Goal: Information Seeking & Learning: Check status

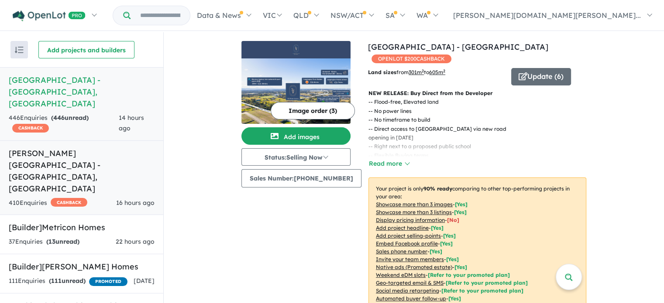
click at [85, 148] on h5 "Nelson Quarter Estate - Box Hill , NSW" at bounding box center [82, 171] width 146 height 47
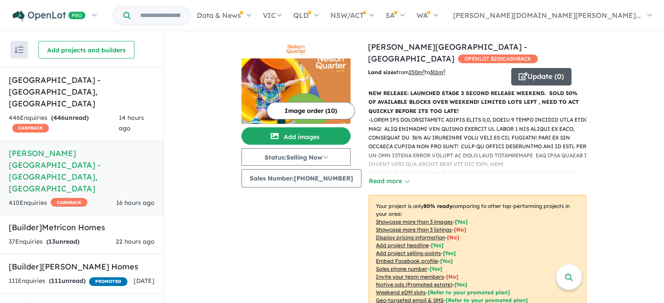
click at [533, 68] on button "Update ( 0 )" at bounding box center [541, 76] width 60 height 17
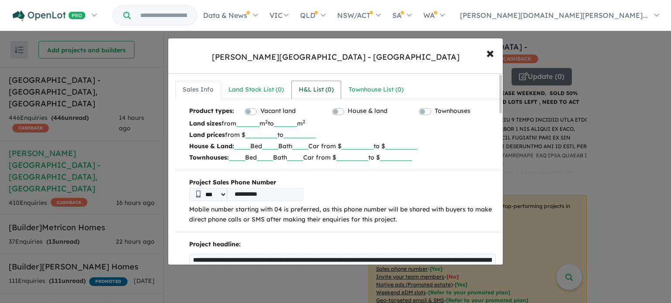
click at [318, 90] on div "H&L List ( 0 )" at bounding box center [316, 90] width 35 height 10
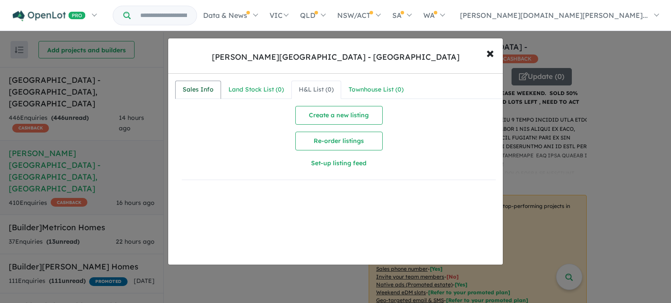
click at [202, 90] on div "Sales Info" at bounding box center [197, 90] width 31 height 10
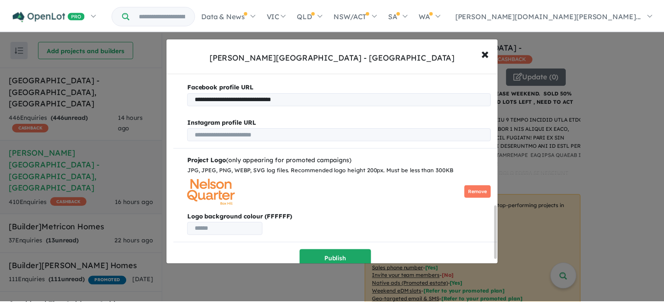
scroll to position [496, 0]
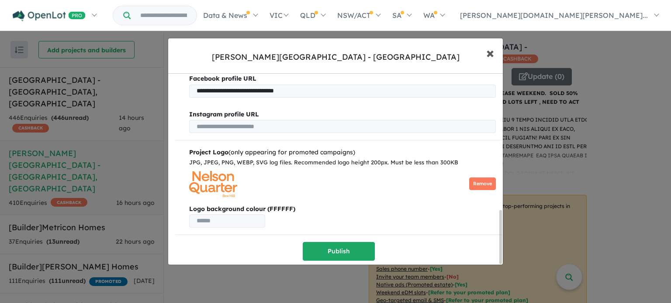
click at [489, 54] on span "×" at bounding box center [490, 52] width 8 height 19
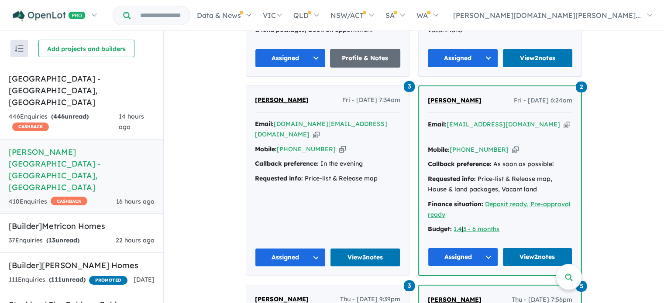
scroll to position [675, 0]
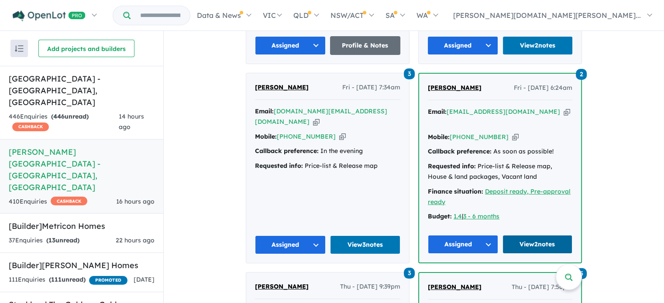
click at [544, 235] on link "View 2 notes" at bounding box center [538, 244] width 70 height 19
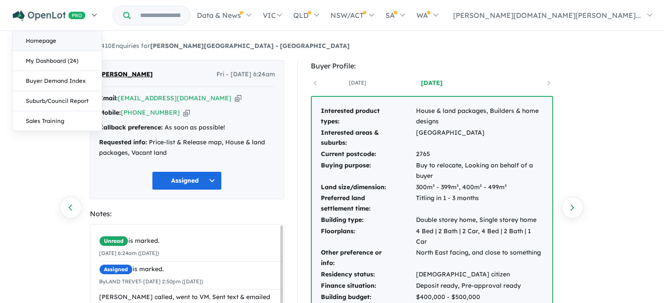
click at [55, 40] on link "Homepage" at bounding box center [57, 41] width 89 height 20
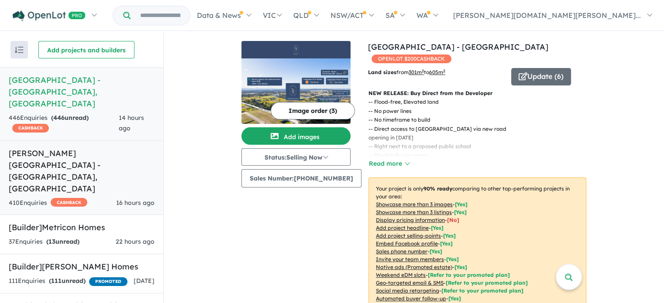
click at [105, 150] on h5 "Nelson Quarter Estate - Box Hill , NSW" at bounding box center [82, 171] width 146 height 47
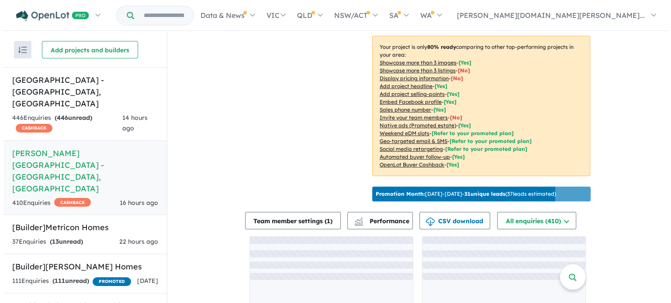
scroll to position [175, 0]
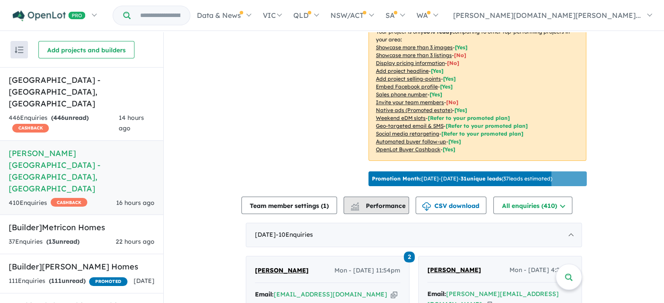
click at [379, 204] on span "Performance" at bounding box center [379, 206] width 54 height 8
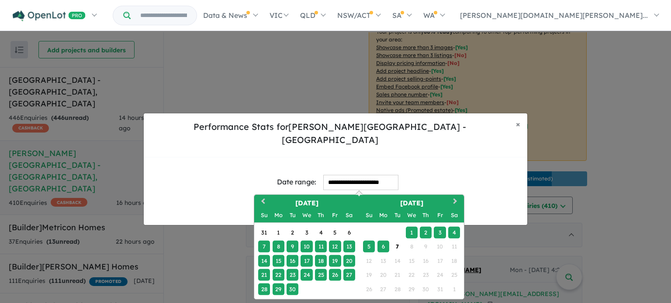
click at [370, 175] on input "**********" at bounding box center [360, 182] width 75 height 15
click at [431, 150] on div "Performance Stats for Nelson Quarter Estate - Box Hill × Close" at bounding box center [335, 136] width 383 height 44
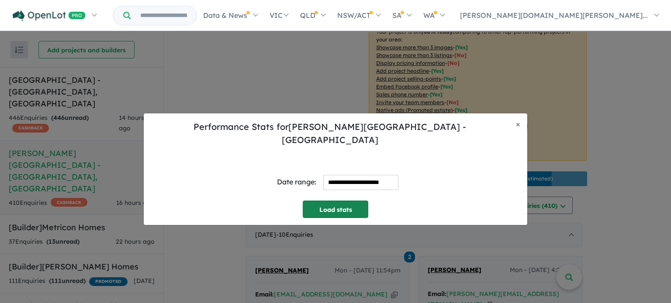
click at [348, 202] on button "Load stats" at bounding box center [335, 209] width 65 height 17
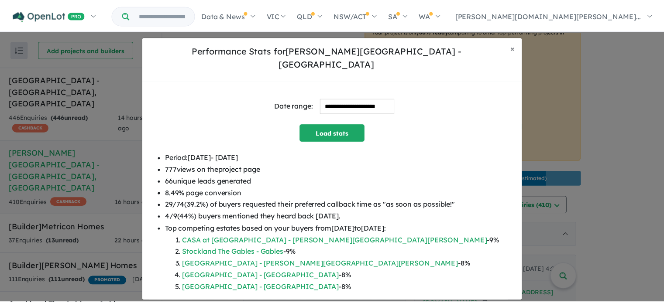
scroll to position [44, 0]
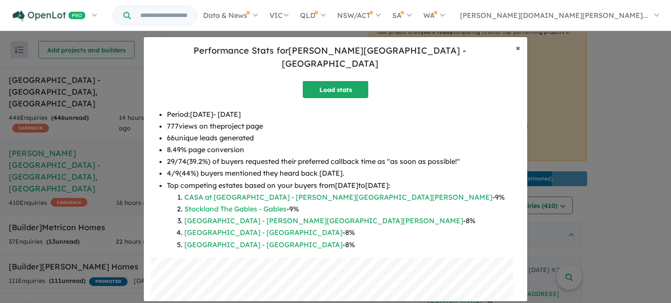
click at [513, 58] on button "× Close" at bounding box center [518, 48] width 18 height 22
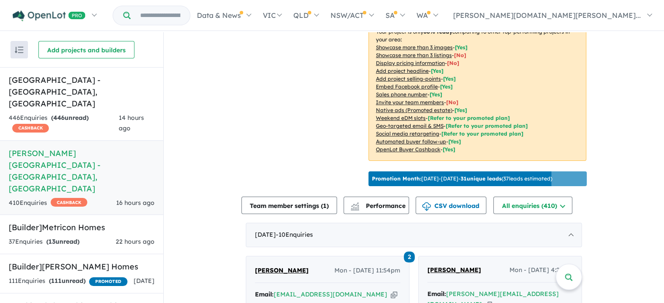
click at [269, 94] on div "Image order ( 10 ) Add images Status: Selling Now In Planning Coming Soon Selli…" at bounding box center [304, 28] width 127 height 324
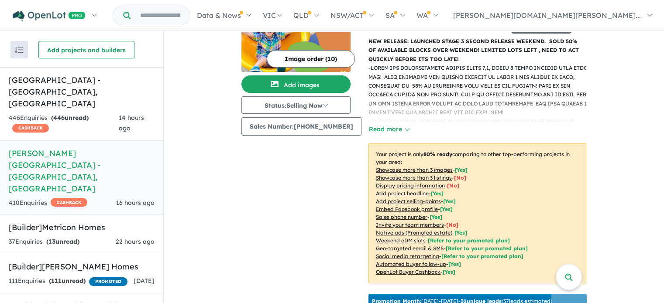
scroll to position [0, 0]
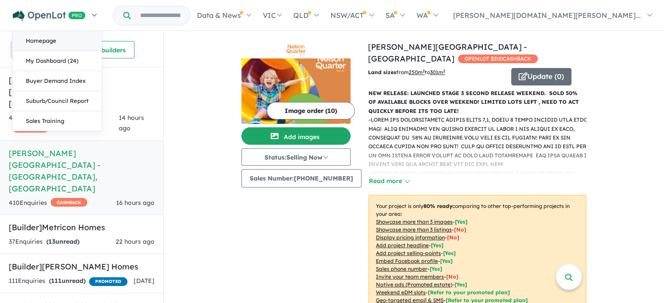
click at [44, 43] on link "Homepage" at bounding box center [57, 41] width 89 height 20
